Goal: Navigation & Orientation: Find specific page/section

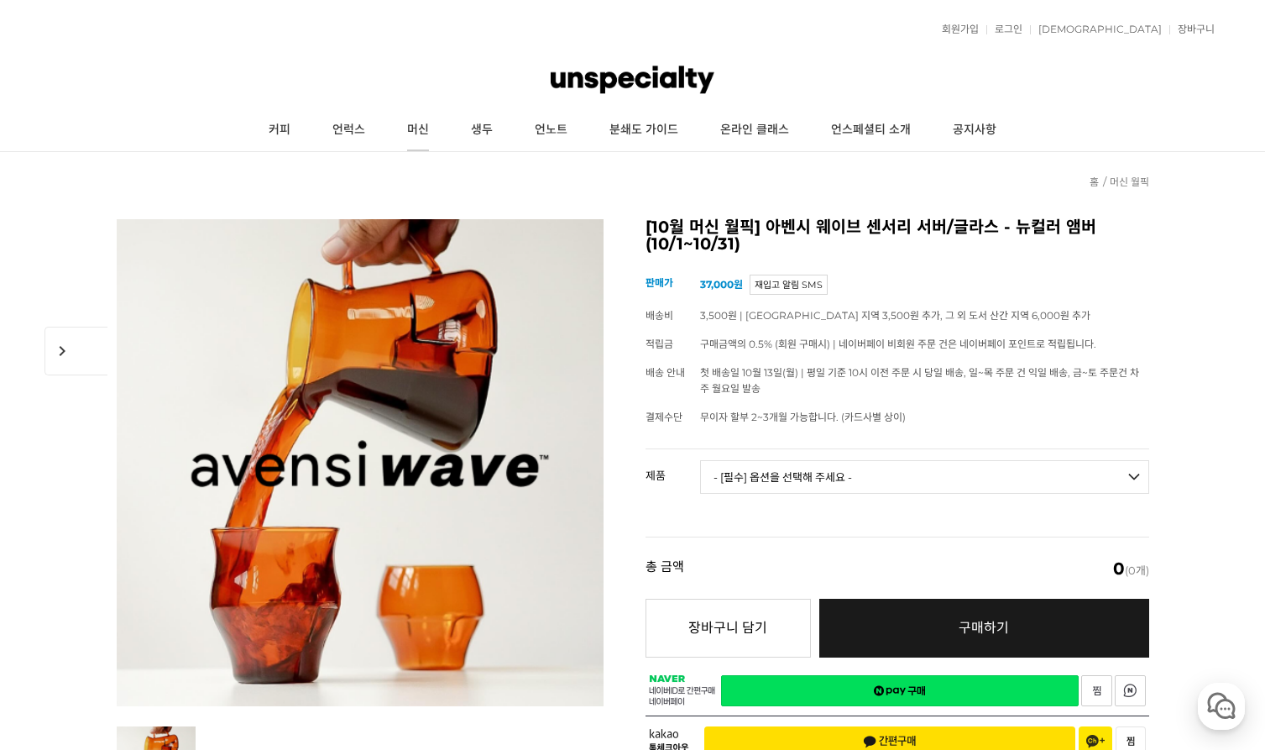
click at [424, 128] on link "머신" at bounding box center [418, 130] width 64 height 42
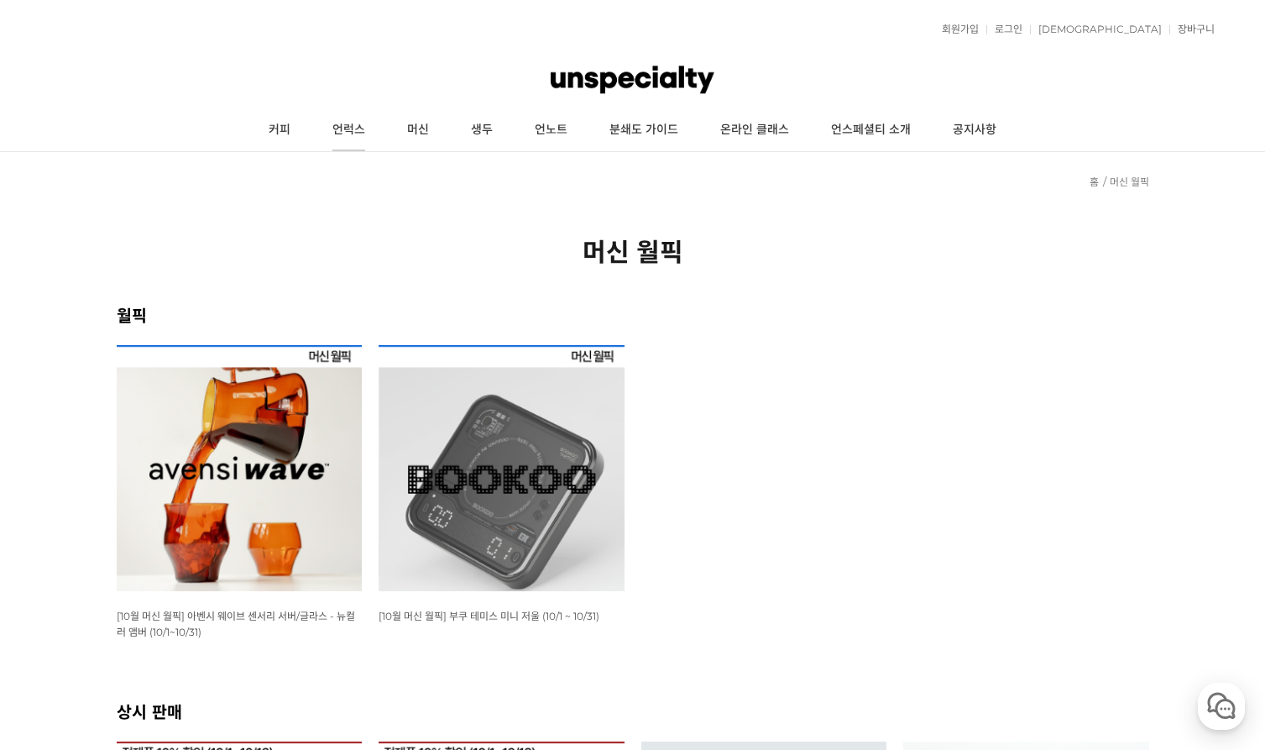
click at [358, 128] on link "언럭스" at bounding box center [349, 130] width 75 height 42
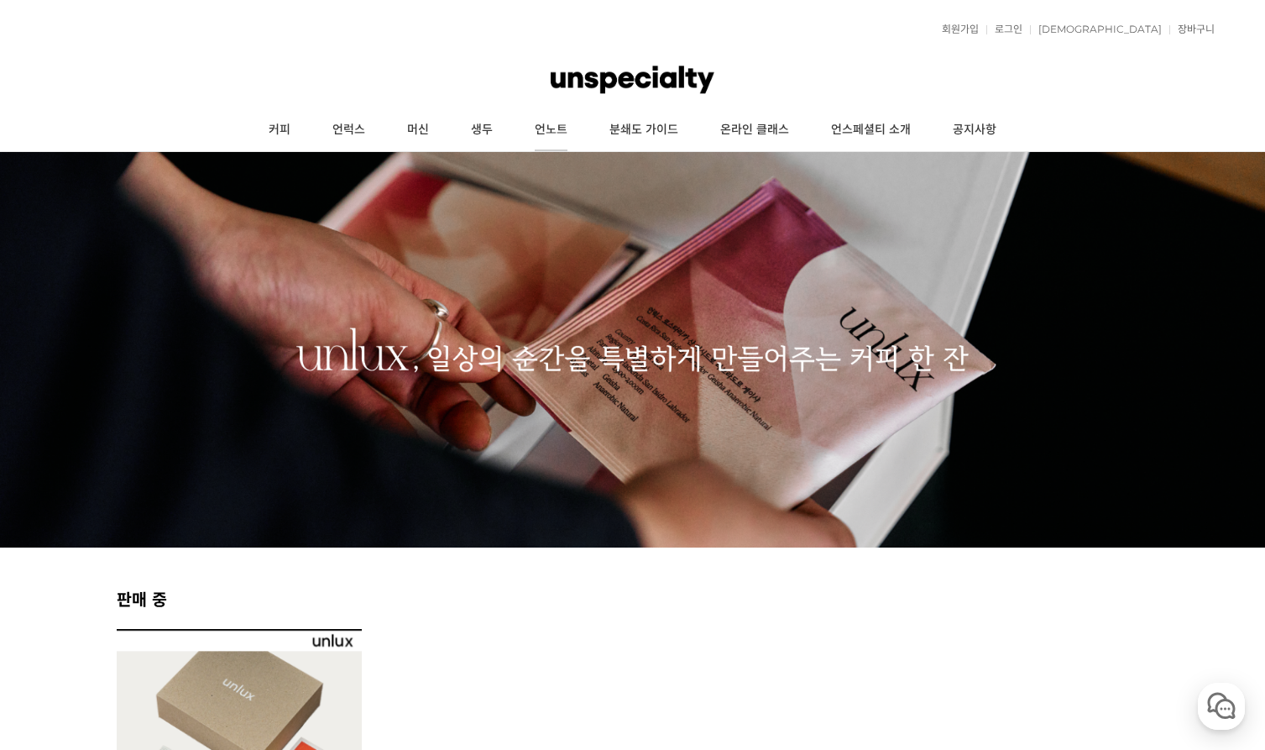
click at [553, 128] on link "언노트" at bounding box center [551, 130] width 75 height 42
click at [278, 134] on link "커피" at bounding box center [280, 130] width 64 height 42
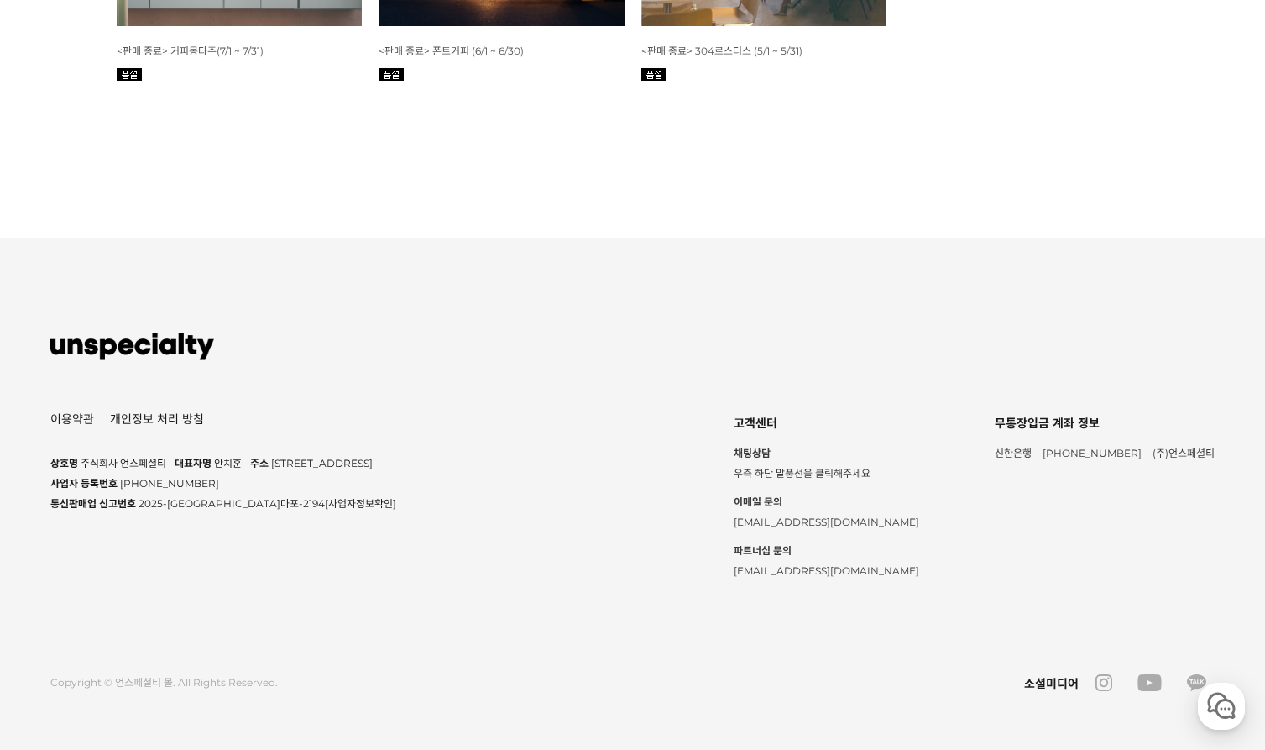
scroll to position [4282, 0]
